Goal: Check status: Check status

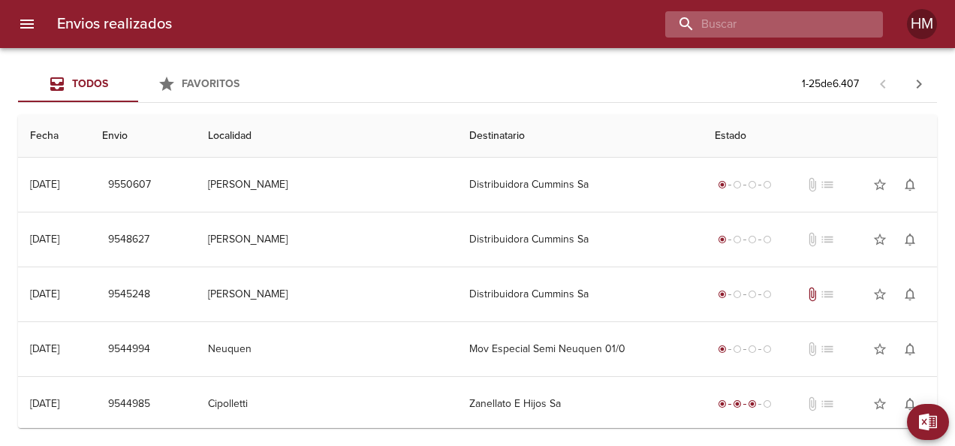
click at [376, 28] on input "buscar" at bounding box center [761, 24] width 192 height 26
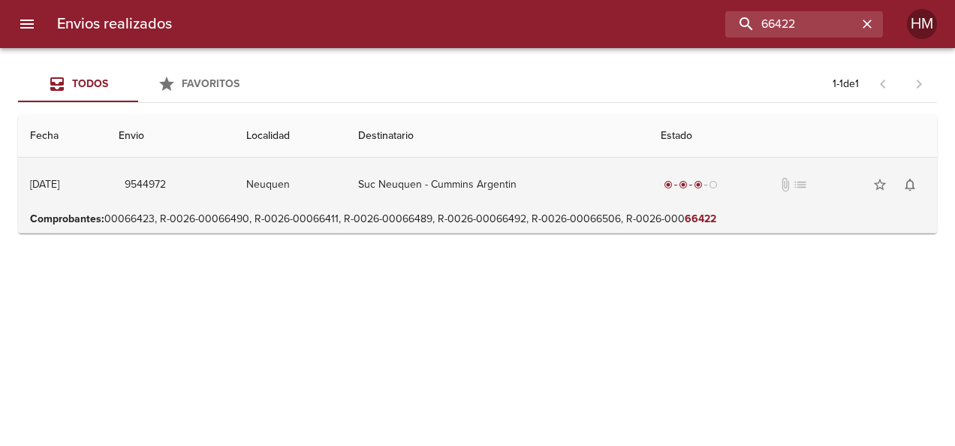
click at [376, 210] on td "Suc Neuquen - Cummins Argentin" at bounding box center [497, 185] width 302 height 54
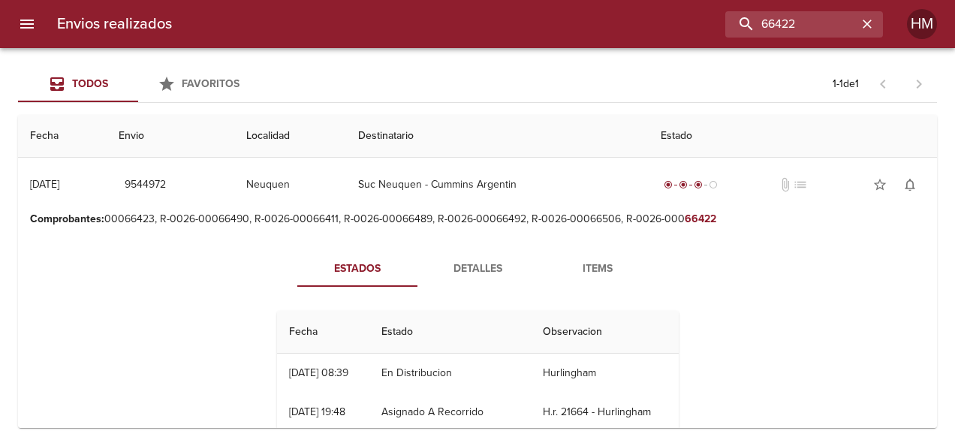
click at [376, 271] on span "Detalles" at bounding box center [478, 269] width 102 height 19
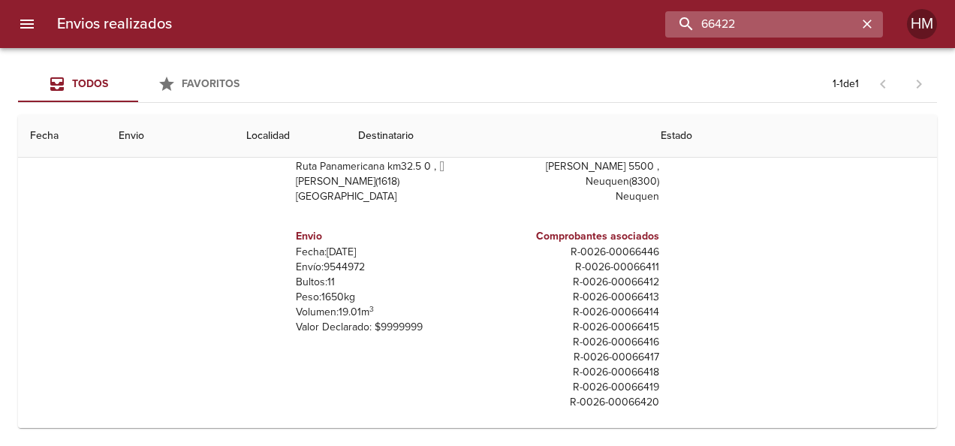
click at [376, 34] on input "66422" at bounding box center [761, 24] width 192 height 26
type input "66590"
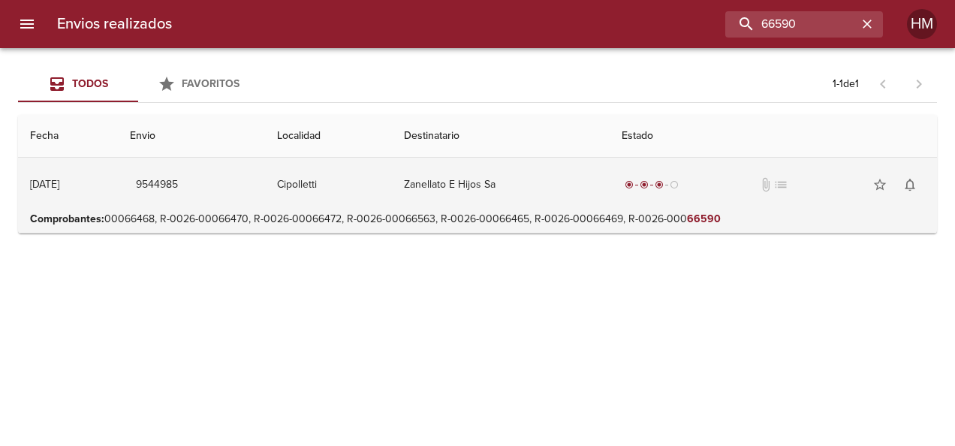
click at [376, 197] on td "Zanellato E Hijos Sa" at bounding box center [501, 185] width 218 height 54
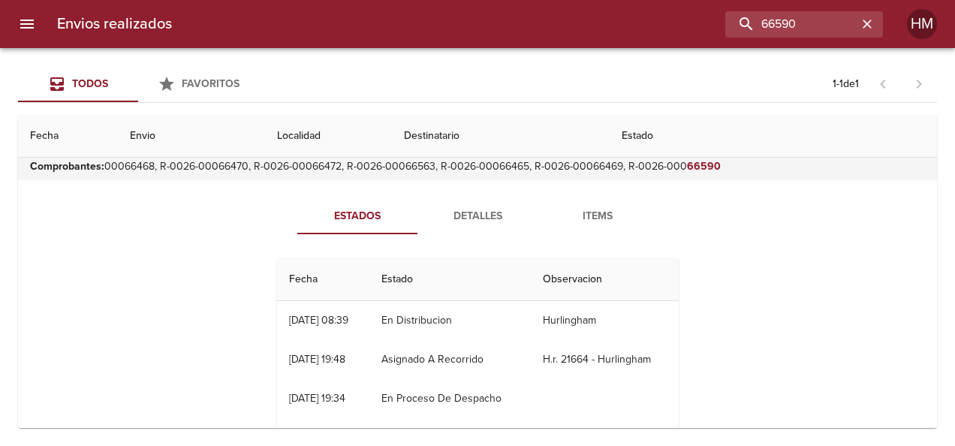
scroll to position [75, 0]
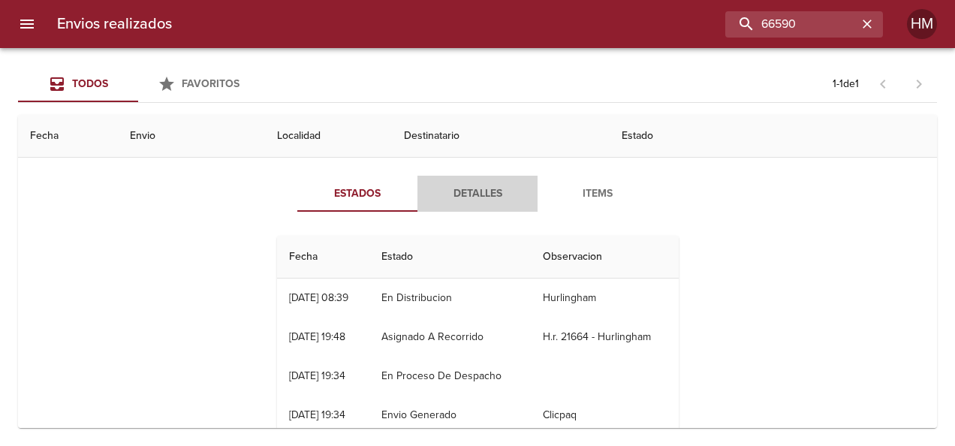
click at [376, 201] on span "Detalles" at bounding box center [478, 194] width 102 height 19
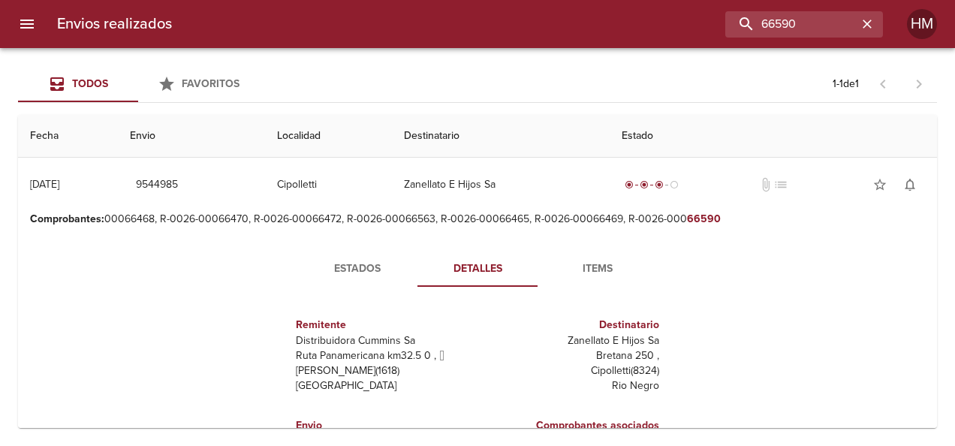
scroll to position [150, 0]
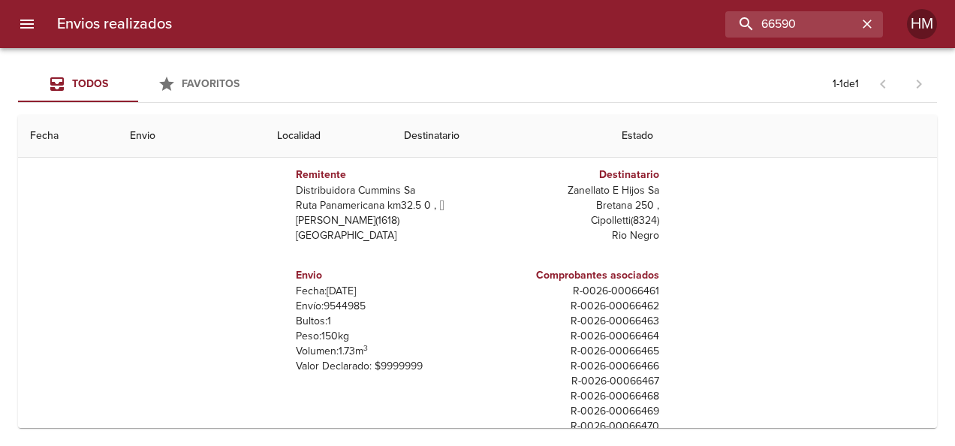
click at [351, 305] on p "Envío: 9544985" at bounding box center [384, 306] width 176 height 15
copy p "9544985"
click at [339, 306] on p "Envío: 9544985" at bounding box center [384, 306] width 176 height 15
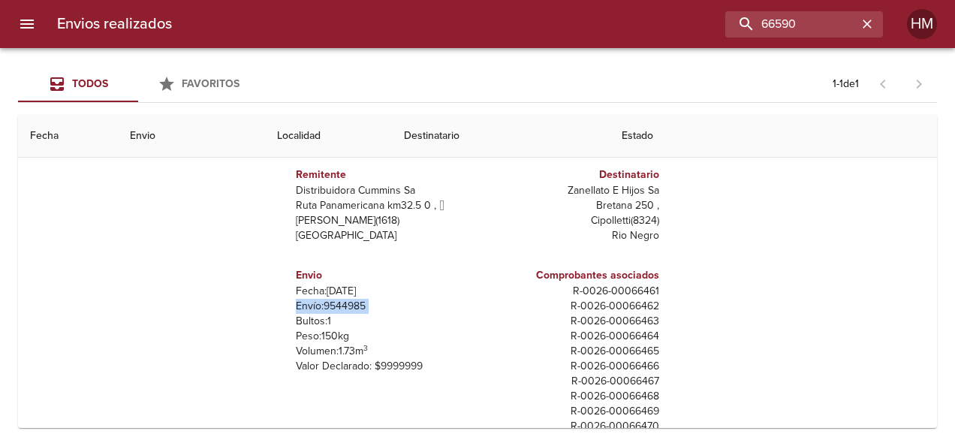
click at [339, 306] on p "Envío: 9544985" at bounding box center [384, 306] width 176 height 15
click at [309, 305] on p "Envío: 9544985" at bounding box center [384, 306] width 176 height 15
click at [323, 304] on p "Envío: 9544985" at bounding box center [384, 306] width 176 height 15
copy p "9544985"
